Goal: Information Seeking & Learning: Check status

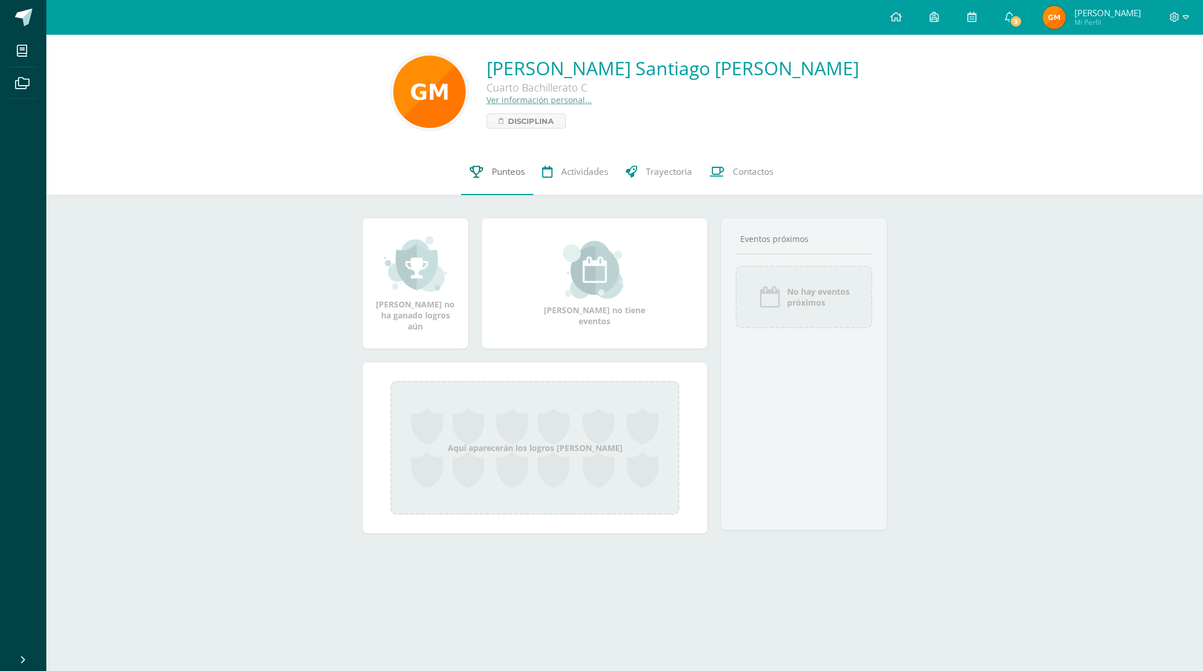
click at [510, 177] on span "Punteos" at bounding box center [508, 172] width 33 height 12
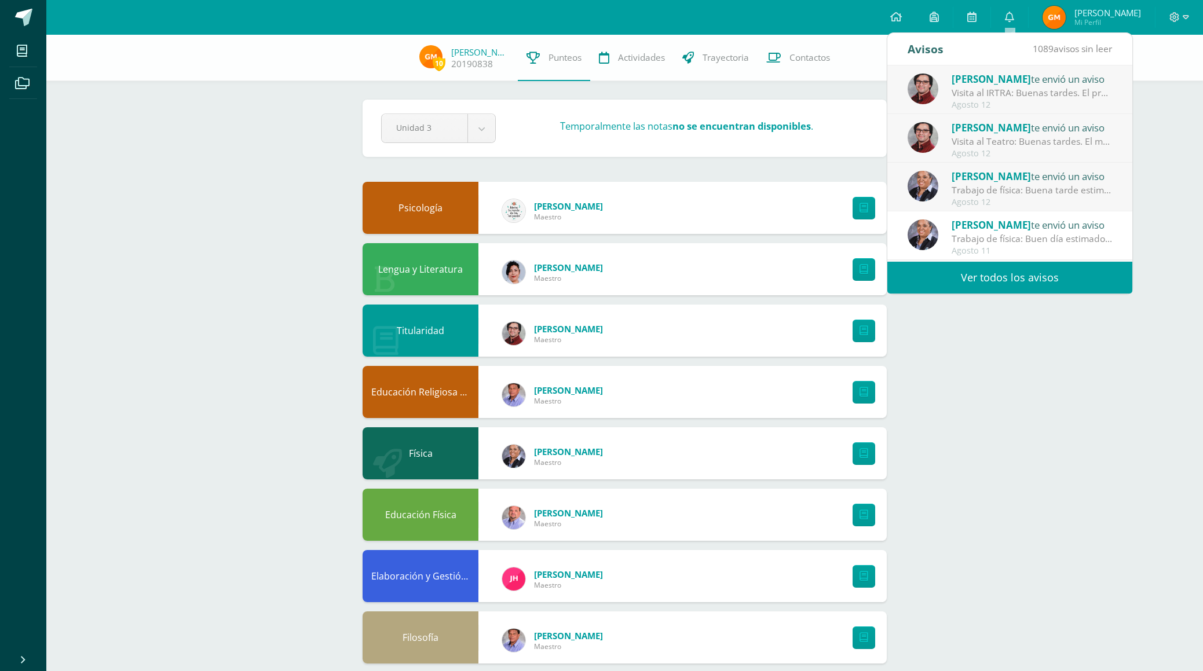
click at [1024, 90] on div "Visita al IRTRA: Buenas tardes. El propósito de este mensaje es pedir su colabo…" at bounding box center [1032, 92] width 161 height 13
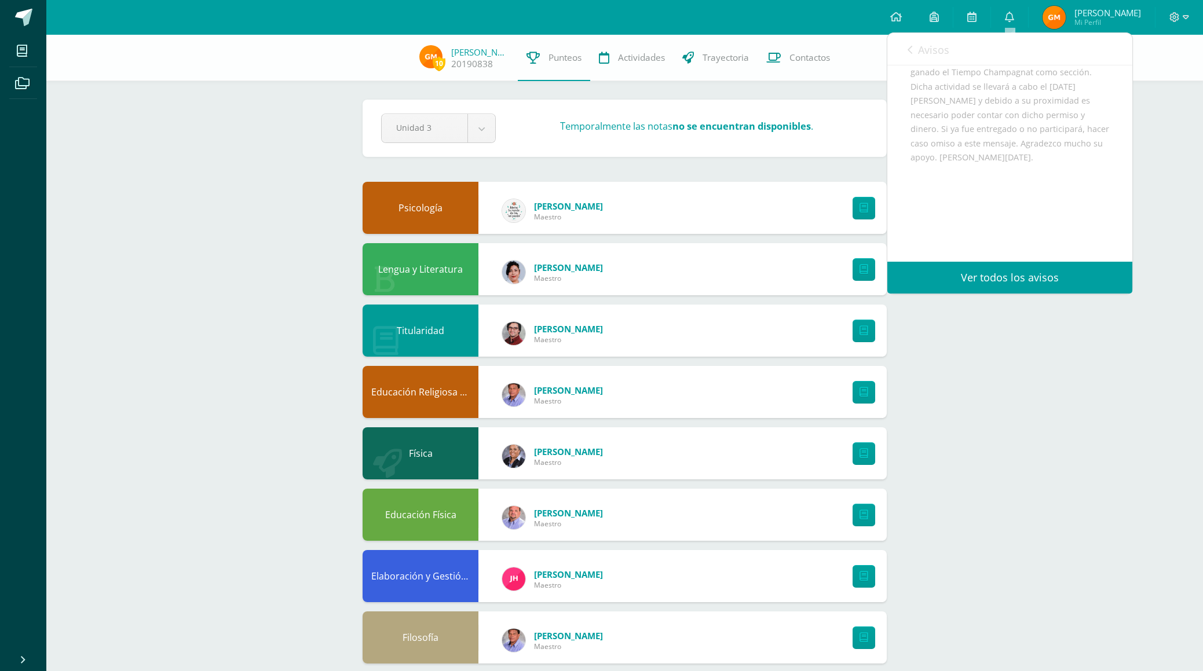
scroll to position [189, 0]
click at [1012, 20] on icon at bounding box center [1009, 17] width 9 height 10
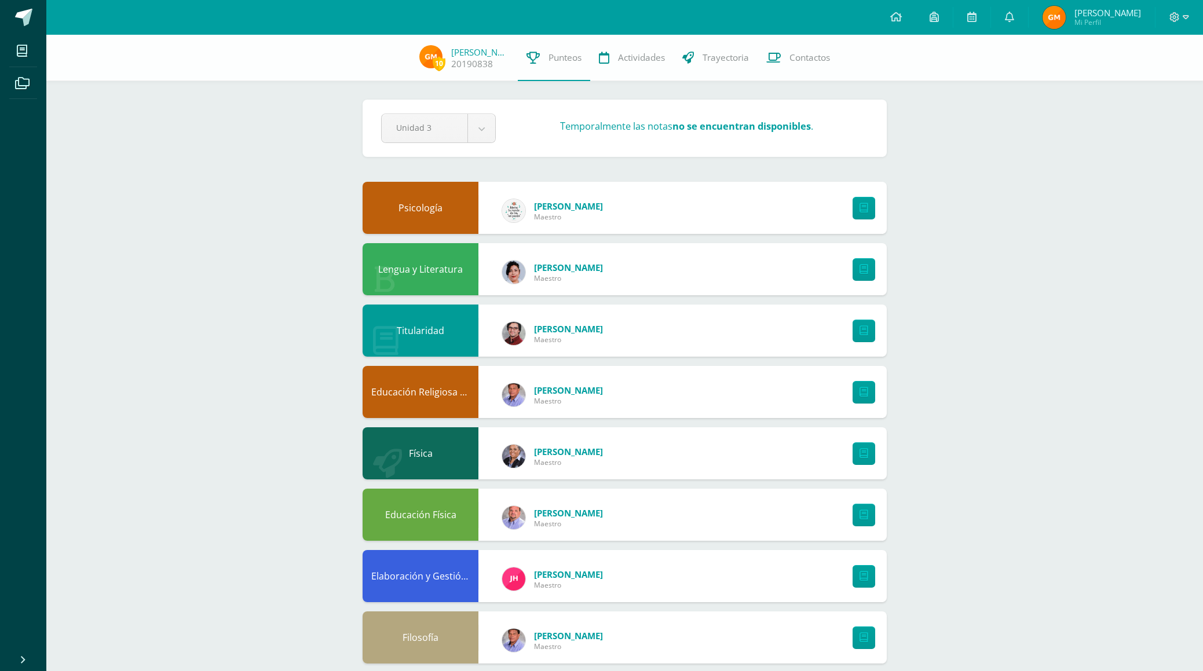
click at [1154, 183] on div "10 [PERSON_NAME] 20190838 Punteos Actividades Trayectoria Contactos Pendiente U…" at bounding box center [624, 514] width 1157 height 959
click at [1009, 16] on icon at bounding box center [1009, 17] width 9 height 10
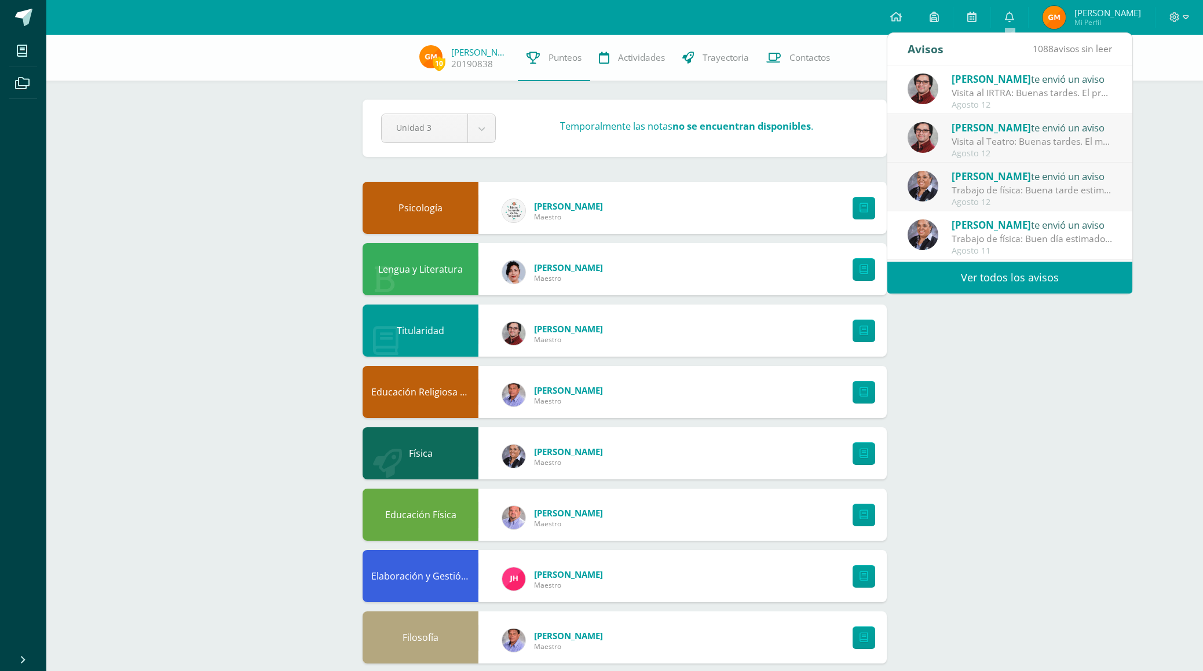
click at [1073, 139] on div "Visita al Teatro: Buenas tardes. El motivo de este mensaje es para poder record…" at bounding box center [1032, 141] width 161 height 13
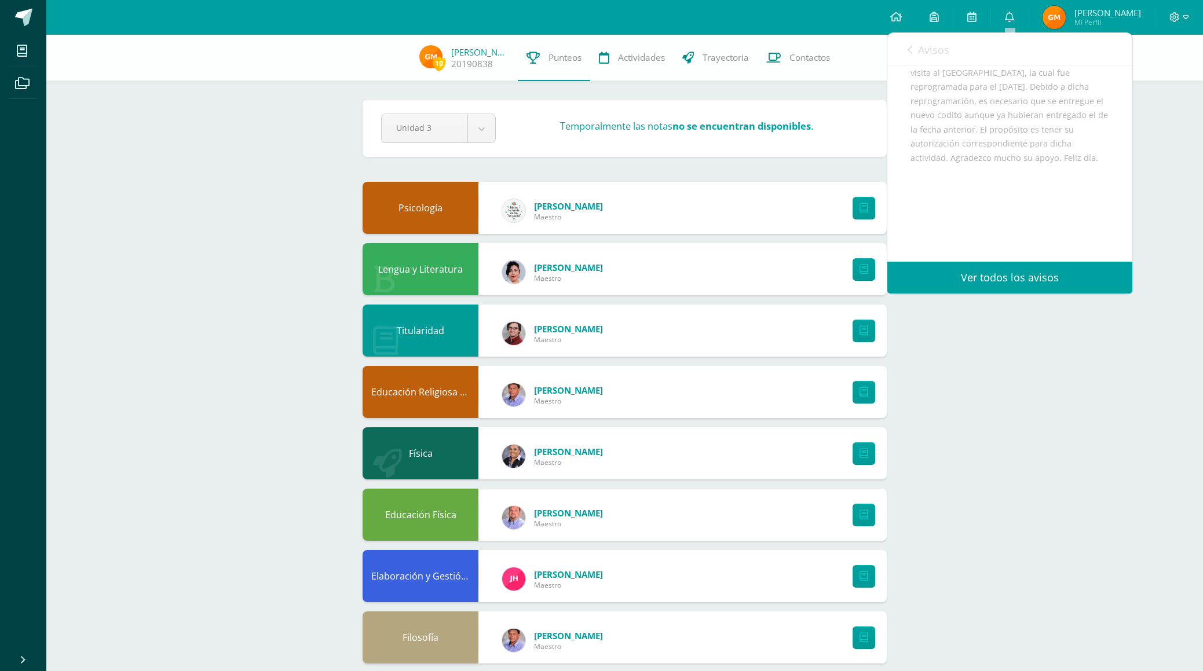
scroll to position [162, 0]
click at [1013, 19] on icon at bounding box center [1009, 17] width 9 height 10
click at [1189, 129] on div "10 [PERSON_NAME] 20190838 Punteos Actividades Trayectoria Contactos Pendiente U…" at bounding box center [624, 514] width 1157 height 959
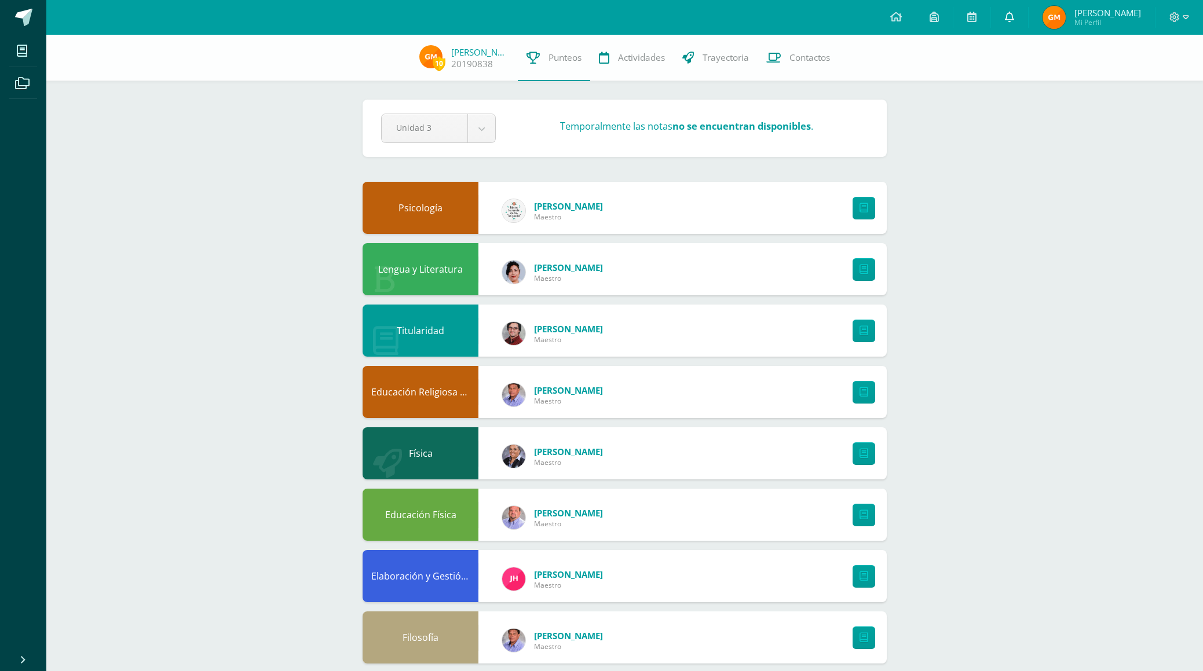
click at [1011, 17] on icon at bounding box center [1009, 17] width 9 height 10
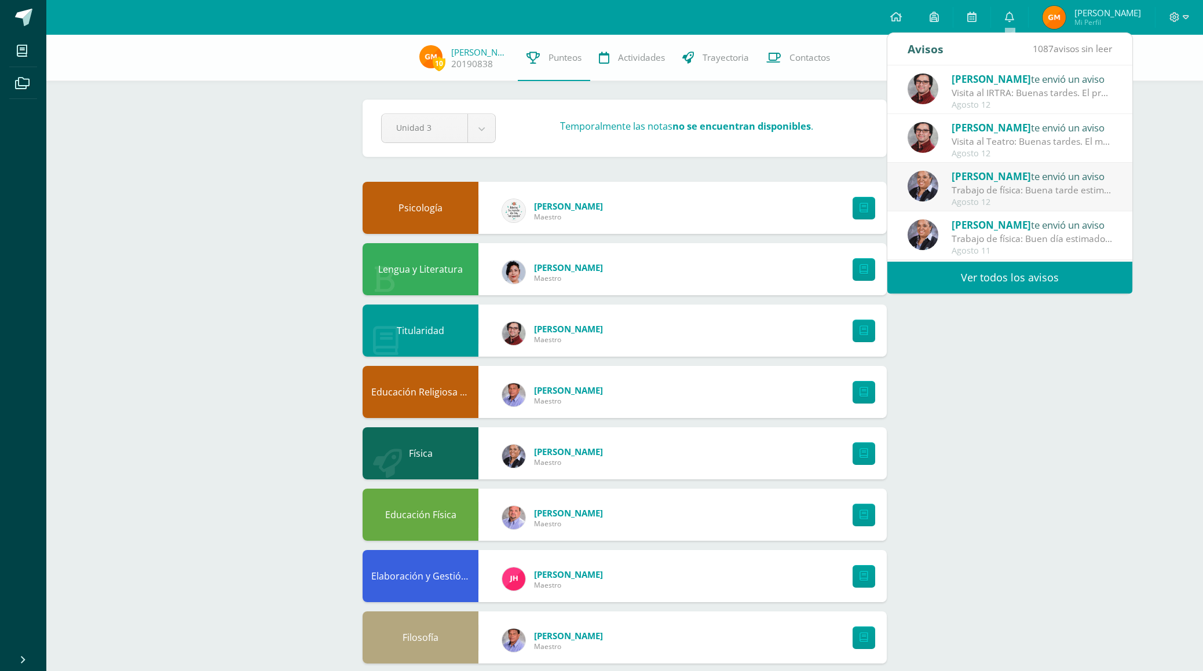
click at [1100, 178] on div "[PERSON_NAME] te envió un aviso" at bounding box center [1032, 176] width 161 height 15
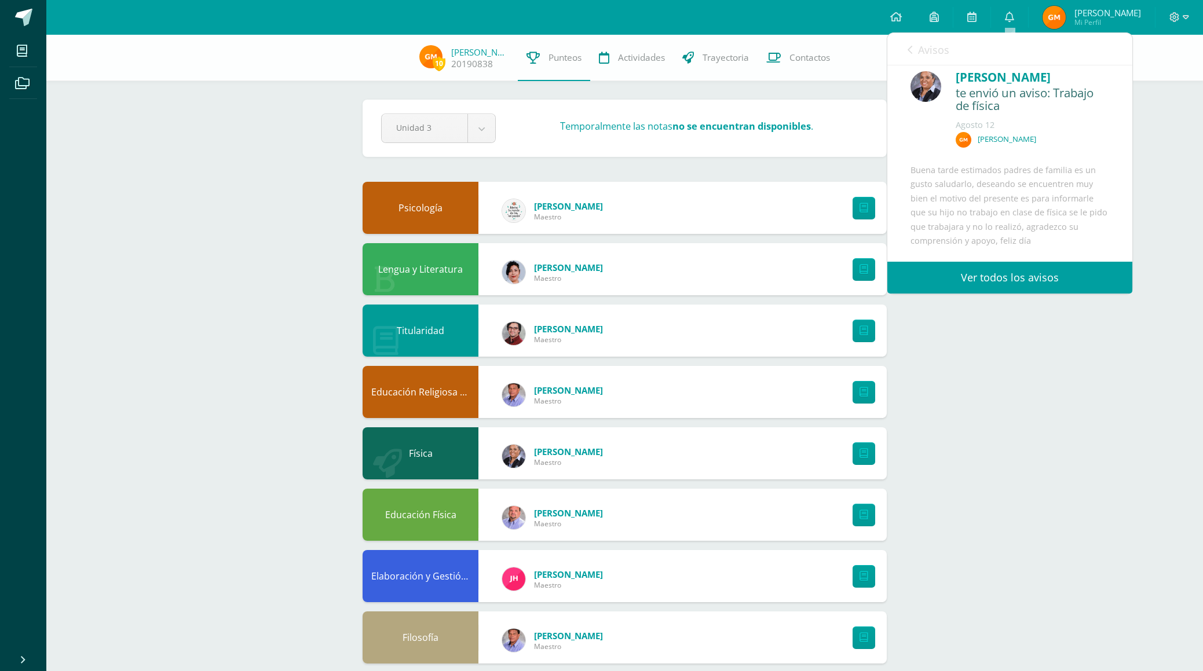
scroll to position [0, 0]
click at [915, 52] on link "Avisos" at bounding box center [929, 49] width 42 height 33
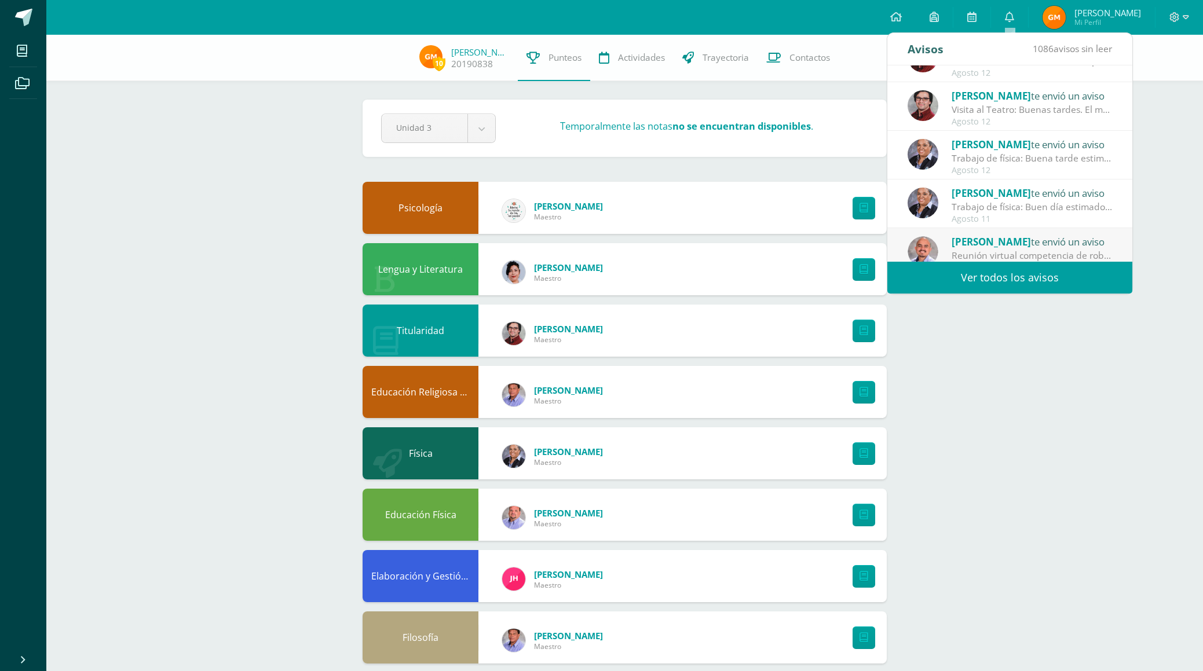
scroll to position [34, 0]
click at [1085, 210] on div "Trabajo de física: Buen día estimados padres de familia es un gusto saludarlos …" at bounding box center [1032, 204] width 161 height 13
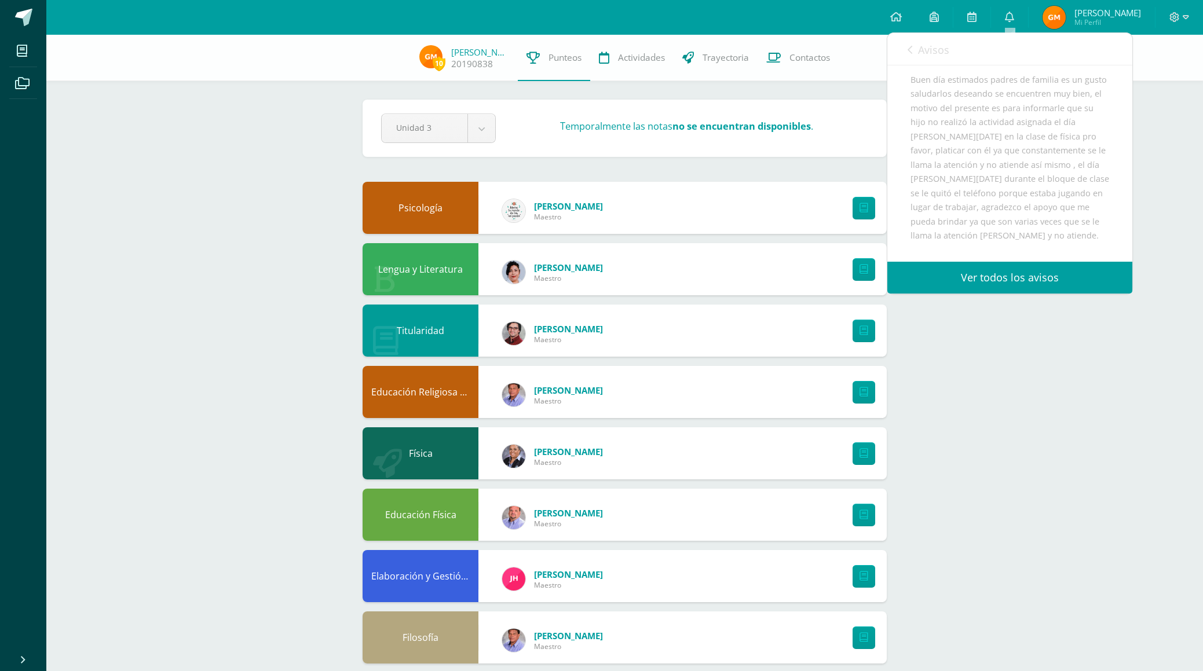
scroll to position [105, 0]
click at [911, 51] on icon at bounding box center [910, 49] width 5 height 9
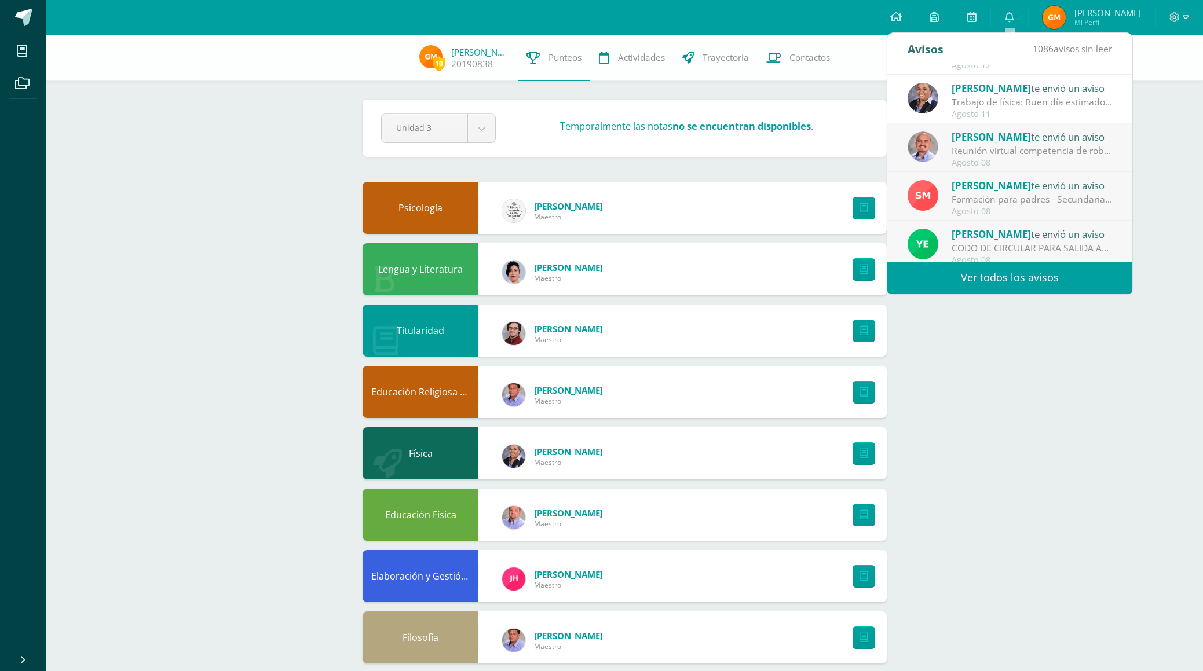
scroll to position [138, 0]
click at [994, 406] on div "10 [PERSON_NAME] 20190838 Punteos Actividades Trayectoria Contactos Pendiente U…" at bounding box center [624, 514] width 1157 height 959
